Goal: Find specific fact: Find specific fact

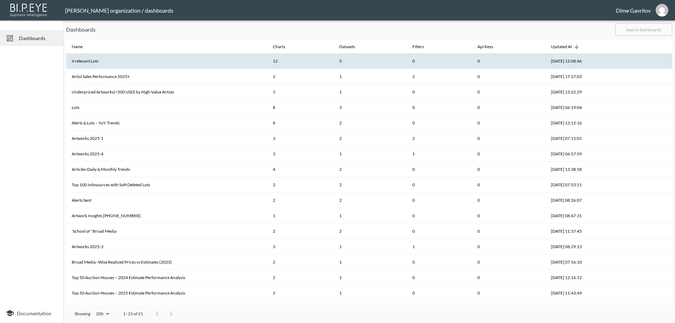
click at [115, 61] on th "Irrelevant Lots" at bounding box center [166, 60] width 201 height 15
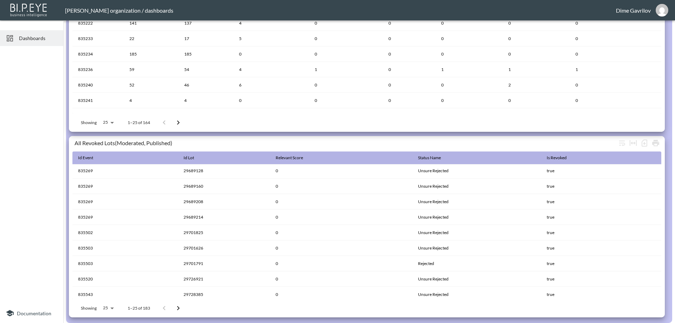
scroll to position [252, 0]
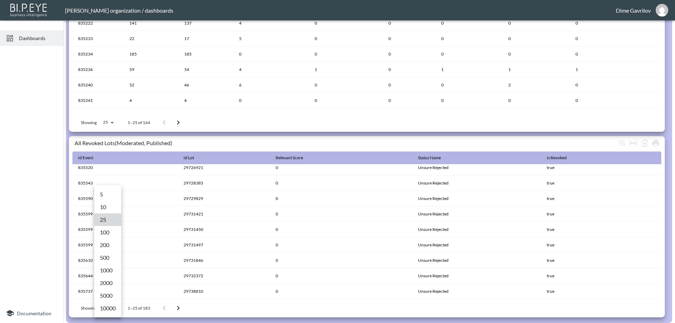
click at [109, 308] on body "BI.P.EYE, Interactive Analytics Dashboards - app [PERSON_NAME] organization / d…" at bounding box center [337, 161] width 675 height 323
click at [112, 254] on li "500" at bounding box center [107, 257] width 27 height 13
type input "500"
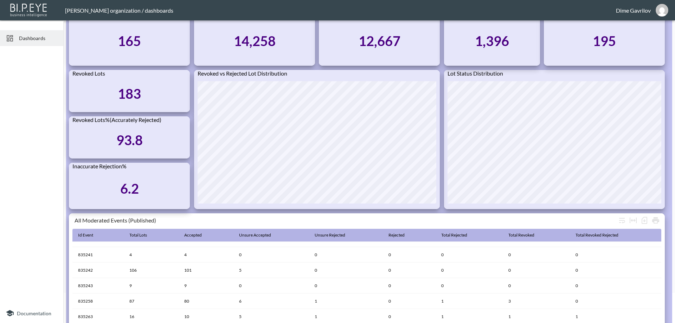
scroll to position [0, 0]
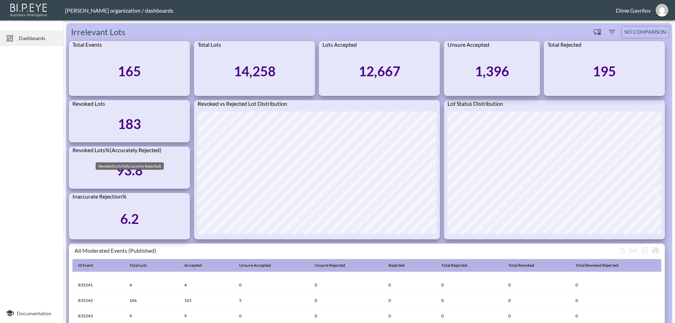
click at [125, 151] on div "Revoked Lots%(Accurately Rejected)" at bounding box center [129, 152] width 121 height 11
click at [130, 150] on div "Revoked Lots%(Accurately Rejected)" at bounding box center [129, 152] width 121 height 11
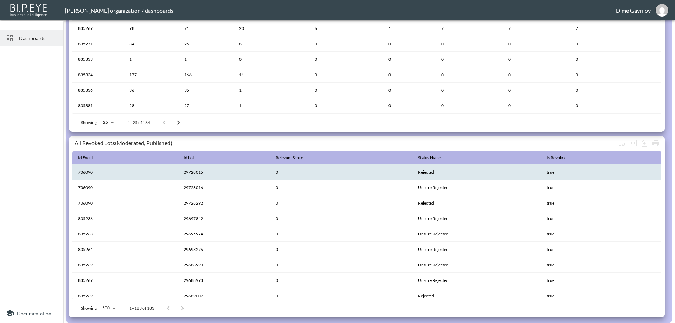
click at [195, 171] on th "29728015" at bounding box center [224, 172] width 92 height 15
copy th "29728015"
